Goal: Transaction & Acquisition: Purchase product/service

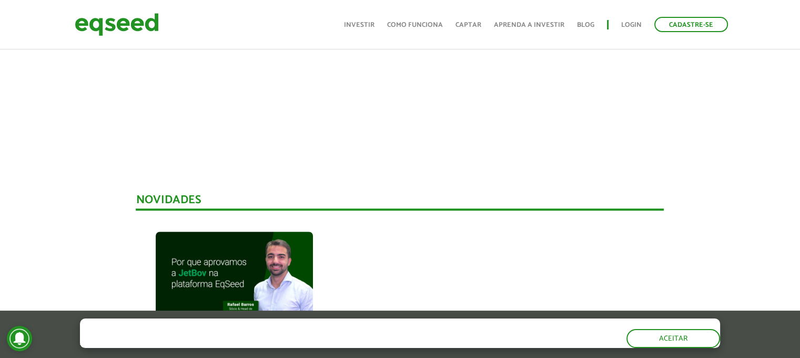
scroll to position [578, 0]
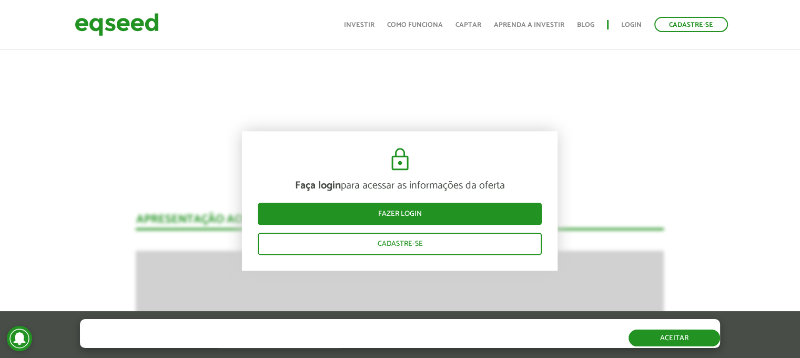
drag, startPoint x: 688, startPoint y: 345, endPoint x: 684, endPoint y: 338, distance: 8.3
click at [688, 345] on button "Aceitar" at bounding box center [673, 337] width 91 height 17
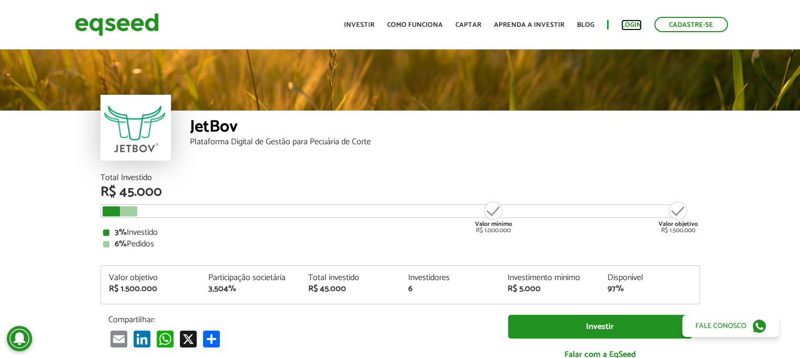
click at [637, 23] on link "Login" at bounding box center [631, 25] width 21 height 7
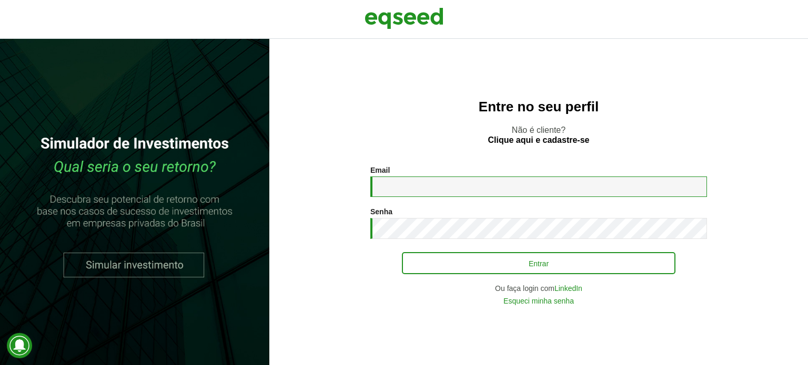
type input "**********"
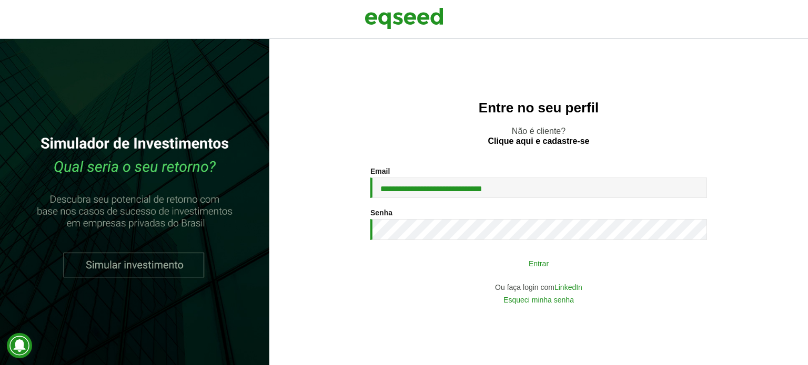
click at [512, 264] on button "Entrar" at bounding box center [538, 263] width 273 height 20
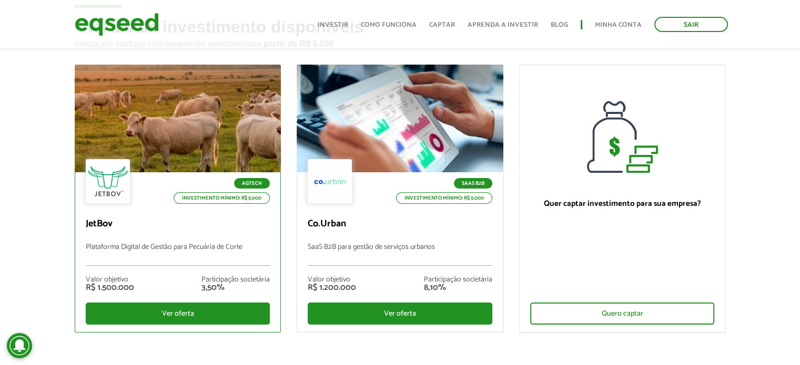
scroll to position [53, 0]
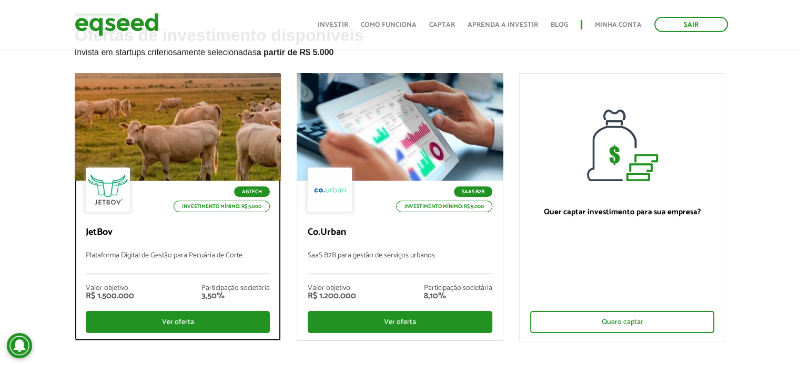
click at [151, 147] on div at bounding box center [178, 127] width 248 height 129
